Goal: Obtain resource: Download file/media

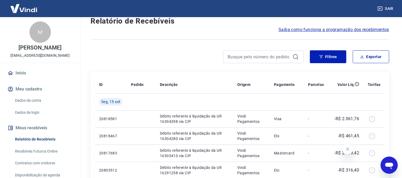
scroll to position [30, 0]
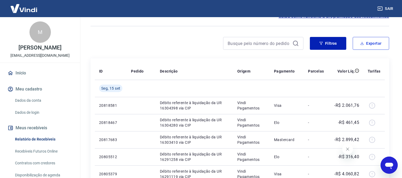
drag, startPoint x: 380, startPoint y: 46, endPoint x: 288, endPoint y: 54, distance: 91.9
click at [325, 44] on button "Filtros" at bounding box center [328, 43] width 36 height 13
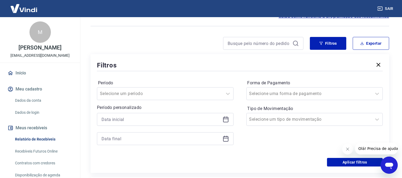
click at [224, 119] on icon at bounding box center [226, 119] width 6 height 6
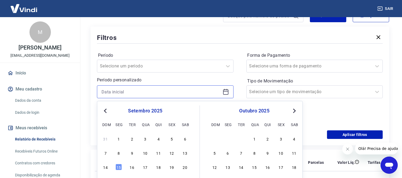
scroll to position [89, 0]
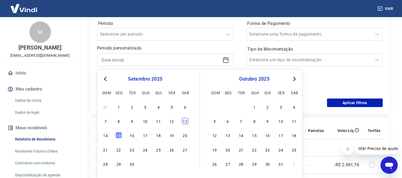
click at [184, 121] on div "13" at bounding box center [185, 121] width 6 height 6
type input "[DATE]"
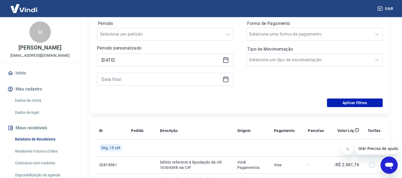
click at [225, 77] on icon at bounding box center [225, 79] width 5 height 5
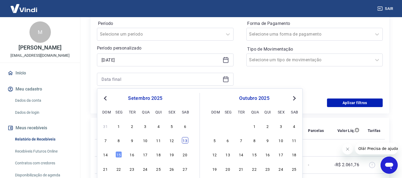
click at [186, 140] on div "13" at bounding box center [185, 140] width 6 height 6
type input "[DATE]"
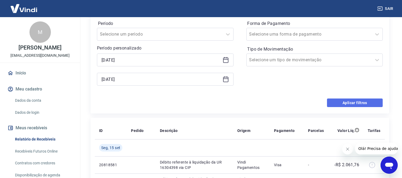
click at [331, 106] on button "Aplicar filtros" at bounding box center [355, 103] width 56 height 9
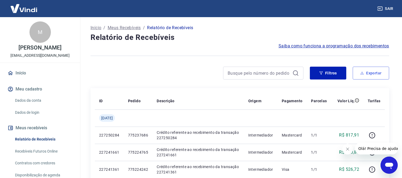
click at [368, 76] on button "Exportar" at bounding box center [371, 73] width 36 height 13
type input "[DATE]"
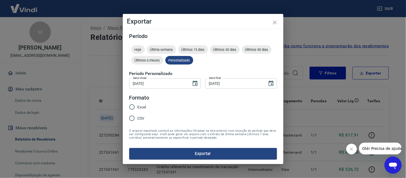
click at [139, 109] on span "Excel" at bounding box center [142, 107] width 9 height 6
click at [138, 109] on input "Excel" at bounding box center [131, 107] width 11 height 11
radio input "true"
click at [167, 146] on form "Período Hoje Última semana Últimos 15 dias Últimos 30 dias Últimos 90 dias Últi…" at bounding box center [203, 96] width 148 height 126
click at [166, 151] on button "Exportar" at bounding box center [203, 153] width 148 height 11
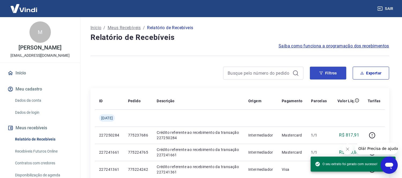
drag, startPoint x: 322, startPoint y: 66, endPoint x: 322, endPoint y: 72, distance: 5.9
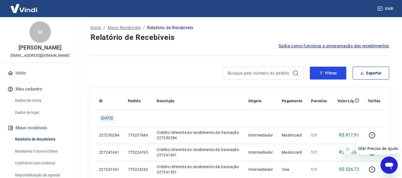
drag, startPoint x: 323, startPoint y: 76, endPoint x: 270, endPoint y: 76, distance: 52.8
click at [324, 76] on button "Filtros" at bounding box center [328, 73] width 36 height 13
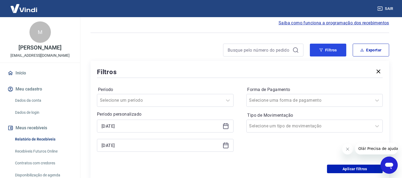
scroll to position [30, 0]
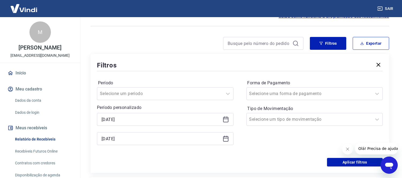
drag, startPoint x: 221, startPoint y: 114, endPoint x: 226, endPoint y: 120, distance: 7.8
click at [222, 114] on div "[DATE]" at bounding box center [165, 119] width 137 height 13
click at [226, 120] on icon at bounding box center [226, 119] width 6 height 6
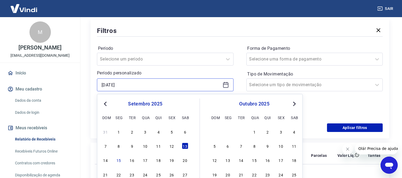
scroll to position [149, 0]
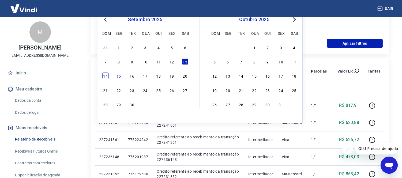
click at [106, 75] on div "14" at bounding box center [105, 76] width 6 height 6
type input "[DATE]"
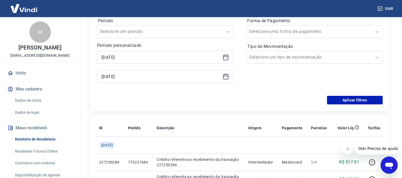
scroll to position [89, 0]
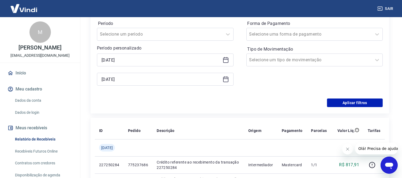
click at [224, 84] on div "[DATE]" at bounding box center [165, 79] width 137 height 13
click at [224, 79] on icon at bounding box center [225, 78] width 5 height 1
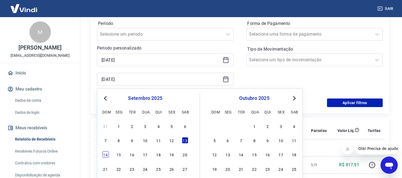
click at [104, 154] on div "14" at bounding box center [105, 155] width 6 height 6
type input "[DATE]"
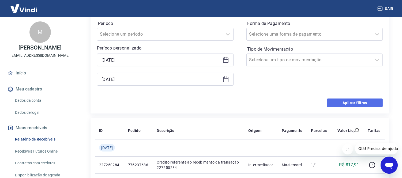
click at [350, 102] on button "Aplicar filtros" at bounding box center [355, 103] width 56 height 9
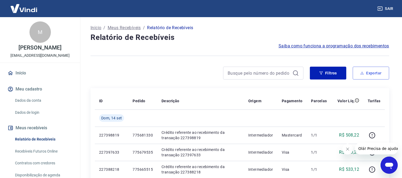
click at [371, 71] on button "Exportar" at bounding box center [371, 73] width 36 height 13
type input "[DATE]"
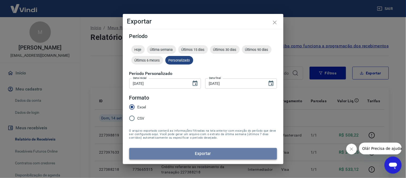
click at [172, 154] on button "Exportar" at bounding box center [203, 153] width 148 height 11
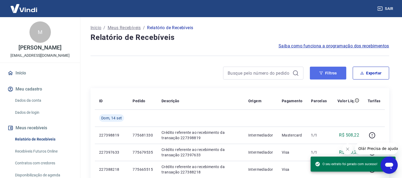
click at [334, 73] on button "Filtros" at bounding box center [328, 73] width 36 height 13
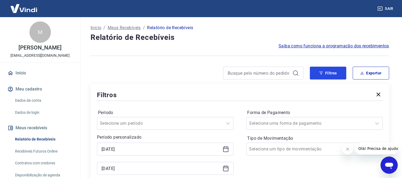
scroll to position [30, 0]
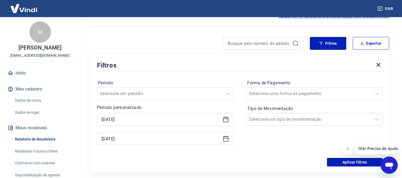
click at [223, 121] on icon at bounding box center [225, 119] width 5 height 5
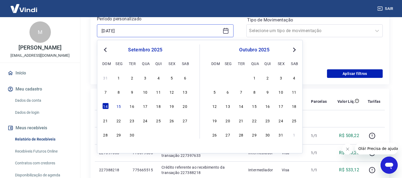
scroll to position [119, 0]
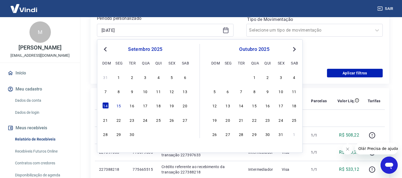
click at [115, 106] on div "14 15 16 17 18 19 20" at bounding box center [145, 106] width 87 height 8
click at [117, 105] on div "15" at bounding box center [118, 106] width 6 height 6
type input "[DATE]"
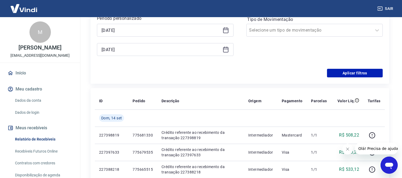
click at [223, 50] on icon at bounding box center [226, 49] width 6 height 6
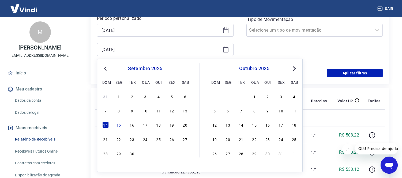
click at [122, 129] on div "14 15 16 17 18 19 20" at bounding box center [145, 125] width 87 height 8
click at [121, 125] on div "15" at bounding box center [118, 125] width 6 height 6
type input "[DATE]"
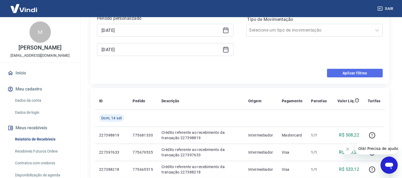
click at [346, 75] on button "Aplicar filtros" at bounding box center [355, 73] width 56 height 9
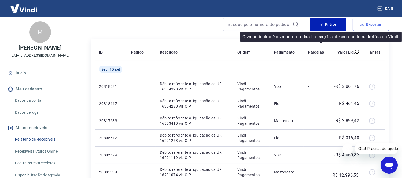
scroll to position [30, 0]
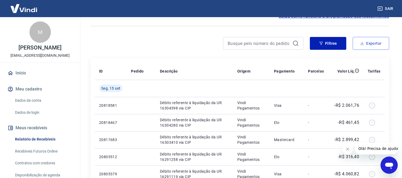
click at [359, 40] on button "Exportar" at bounding box center [371, 43] width 36 height 13
type input "[DATE]"
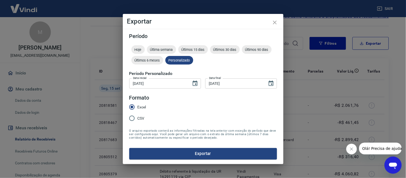
click at [182, 147] on form "Período Hoje Última semana Últimos 15 dias Últimos 30 dias Últimos 90 dias Últi…" at bounding box center [203, 96] width 148 height 126
click at [183, 153] on button "Exportar" at bounding box center [203, 153] width 148 height 11
